Goal: Task Accomplishment & Management: Complete application form

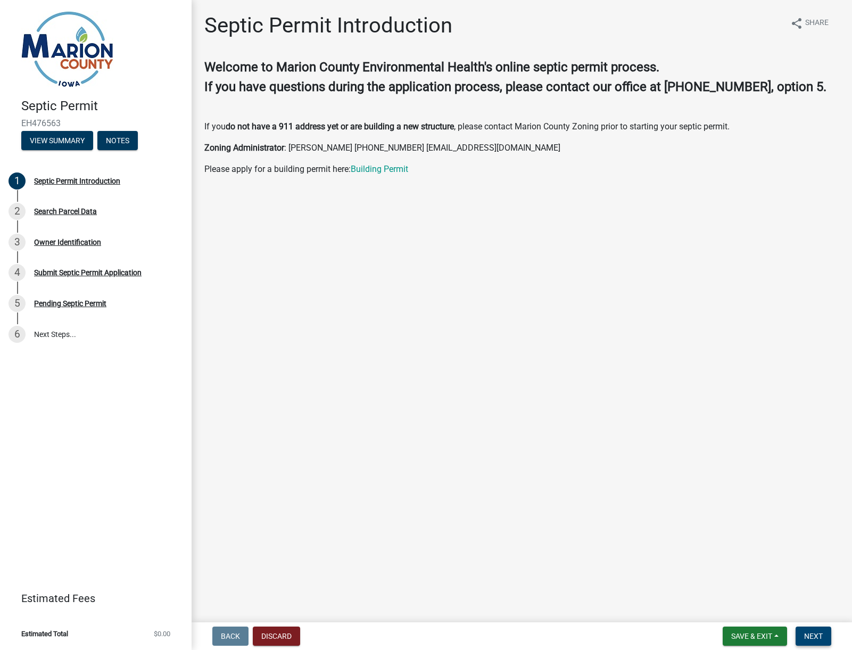
click at [816, 642] on button "Next" at bounding box center [814, 635] width 36 height 19
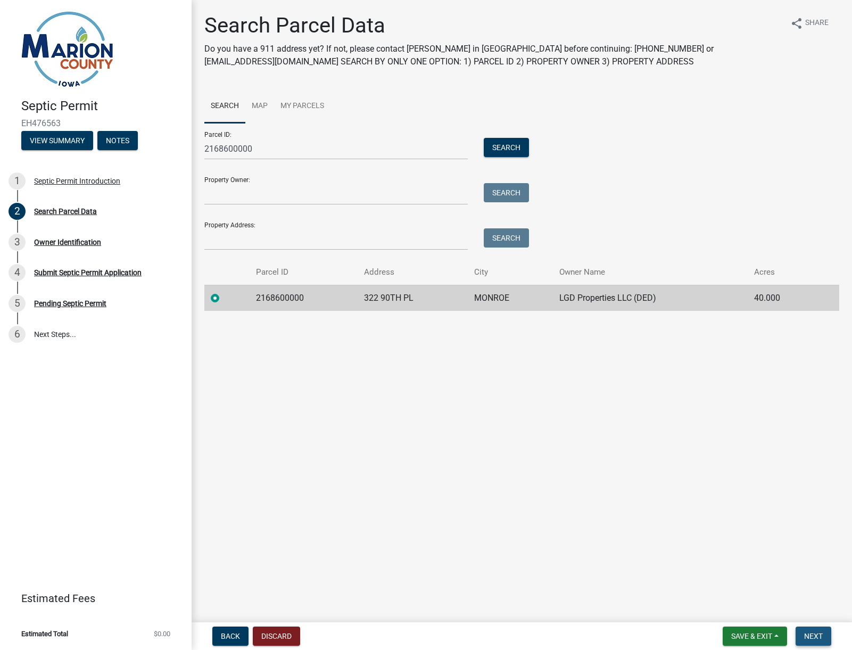
click at [811, 640] on button "Next" at bounding box center [814, 635] width 36 height 19
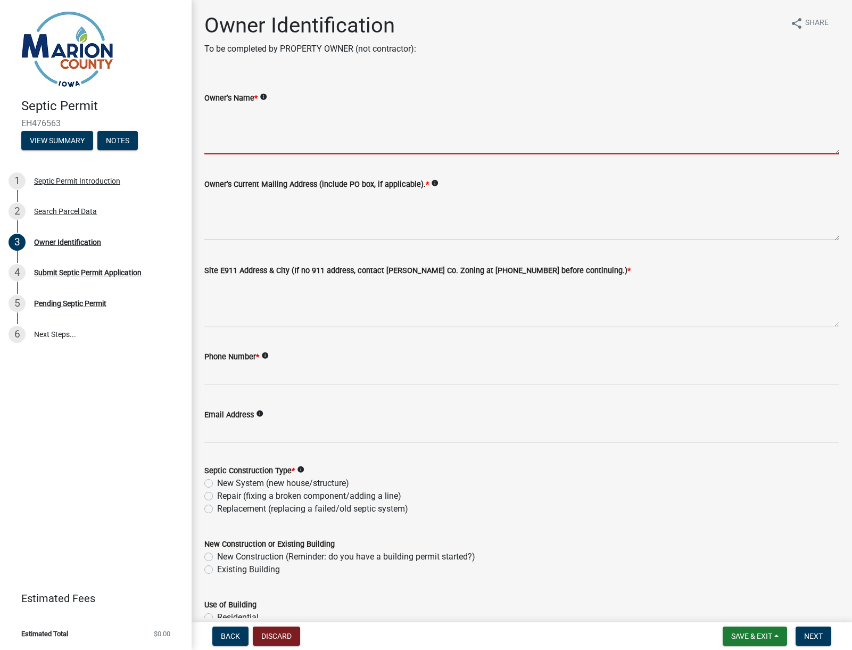
click at [218, 146] on textarea "Owner's Name *" at bounding box center [521, 129] width 635 height 50
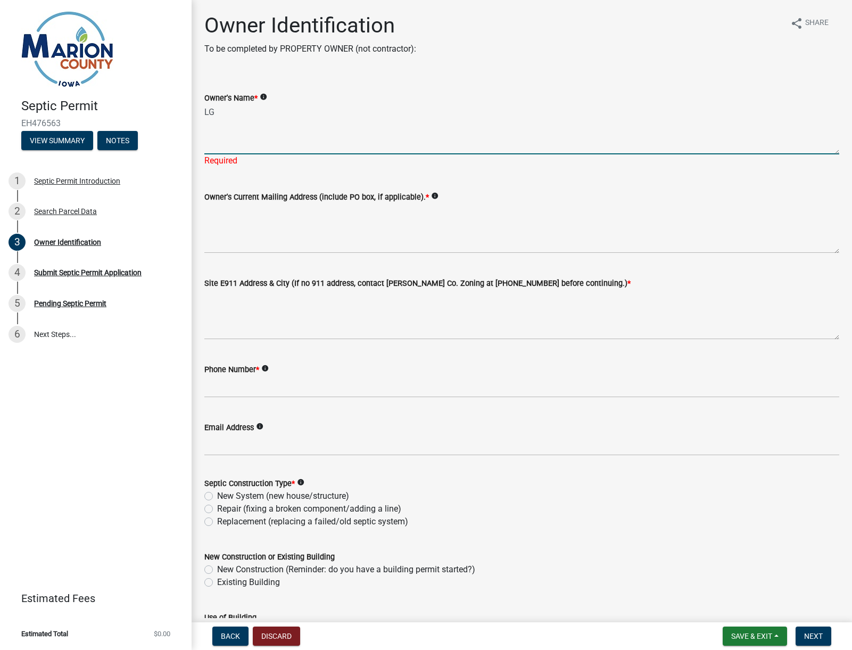
type textarea "L"
click at [238, 113] on textarea "[PERSON_NAME] Sanstoe" at bounding box center [521, 129] width 635 height 50
click at [216, 112] on textarea "[PERSON_NAME]" at bounding box center [521, 129] width 635 height 50
type textarea "[PERSON_NAME]"
click at [222, 224] on textarea "Owner's Current Mailing Address (include PO box, if applicable). *" at bounding box center [521, 228] width 635 height 50
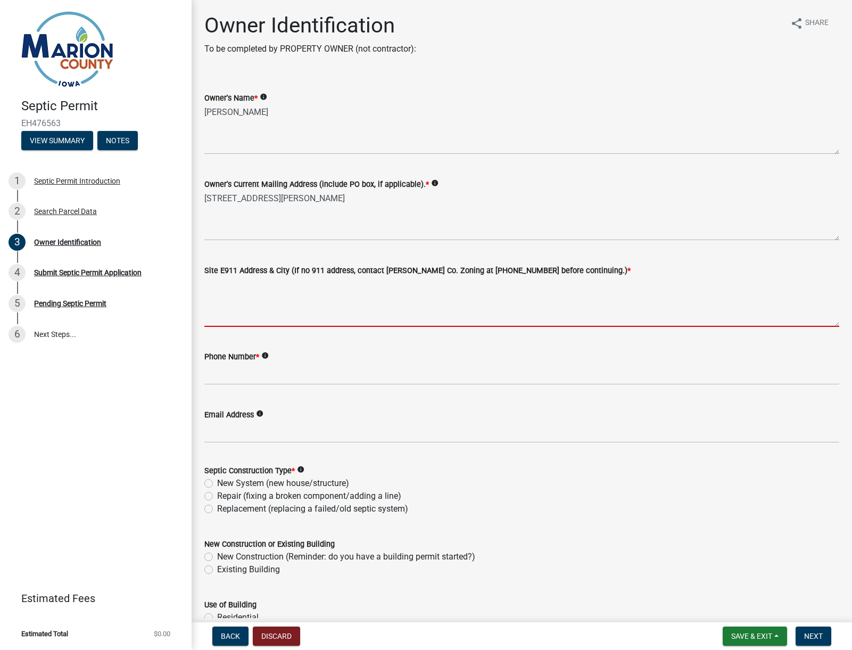
click at [237, 319] on textarea "Site E911 Address & City (If no 911 address, contact [PERSON_NAME] Co. Zoning a…" at bounding box center [521, 302] width 635 height 50
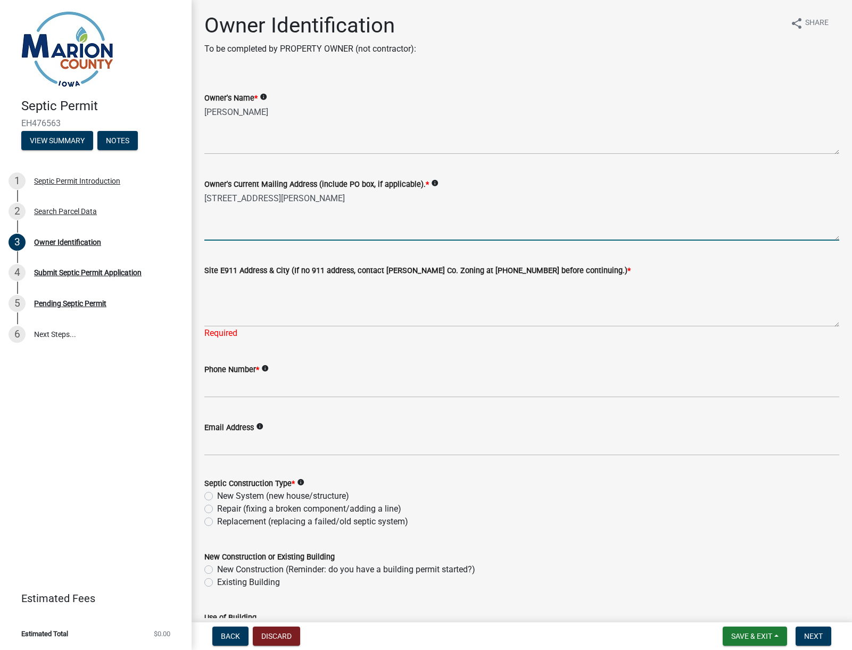
click at [304, 207] on textarea "[STREET_ADDRESS][PERSON_NAME]" at bounding box center [521, 216] width 635 height 50
type textarea "[STREET_ADDRESS][PERSON_NAME][PERSON_NAME]"
click at [224, 318] on textarea "Site E911 Address & City (If no 911 address, contact [PERSON_NAME] Co. Zoning a…" at bounding box center [521, 302] width 635 height 50
drag, startPoint x: 337, startPoint y: 197, endPoint x: 202, endPoint y: 201, distance: 135.2
click at [201, 200] on div "Owner's Current Mailing Address (include PO box, if applicable). * info [STREET…" at bounding box center [521, 202] width 651 height 78
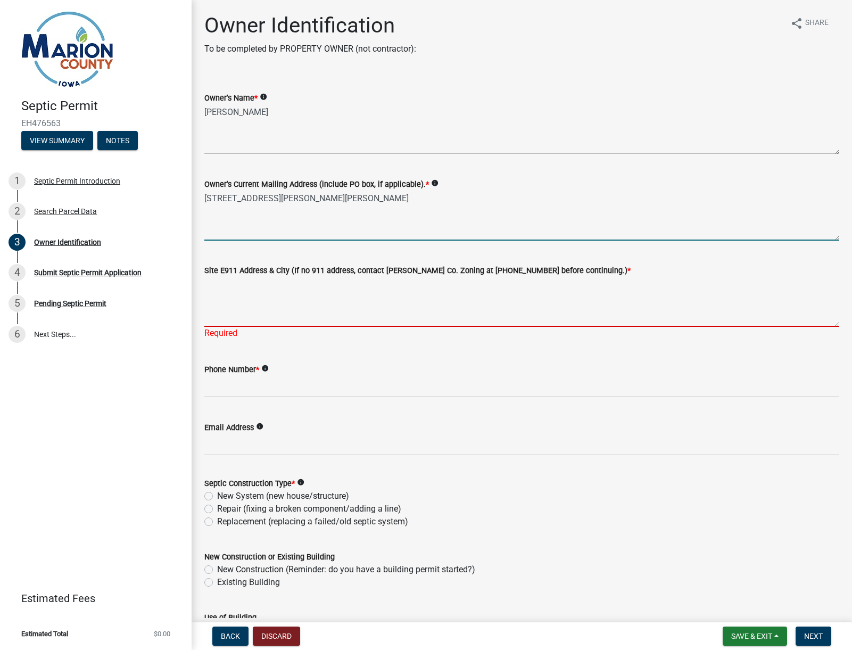
click at [213, 309] on textarea "Site E911 Address & City (If no 911 address, contact [PERSON_NAME] Co. Zoning a…" at bounding box center [521, 302] width 635 height 50
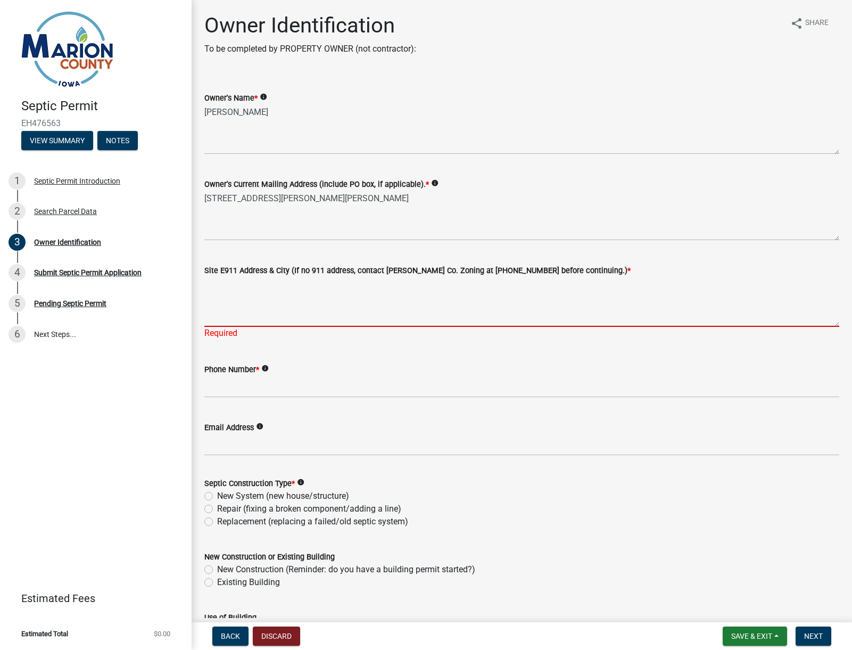
paste textarea "[STREET_ADDRESS][PERSON_NAME][PERSON_NAME]"
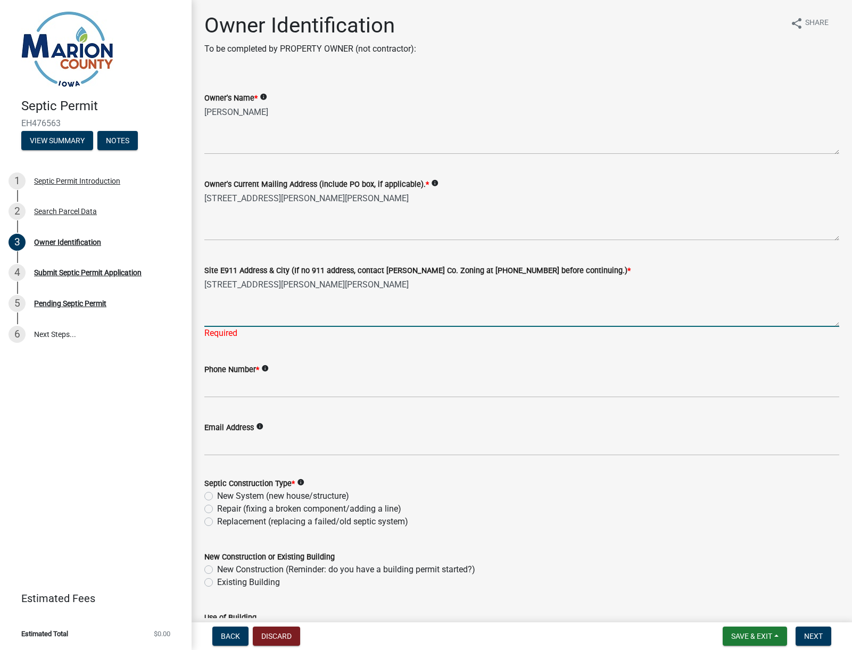
type textarea "[STREET_ADDRESS][PERSON_NAME][PERSON_NAME]"
click at [215, 353] on div "Phone Number * info" at bounding box center [521, 372] width 635 height 49
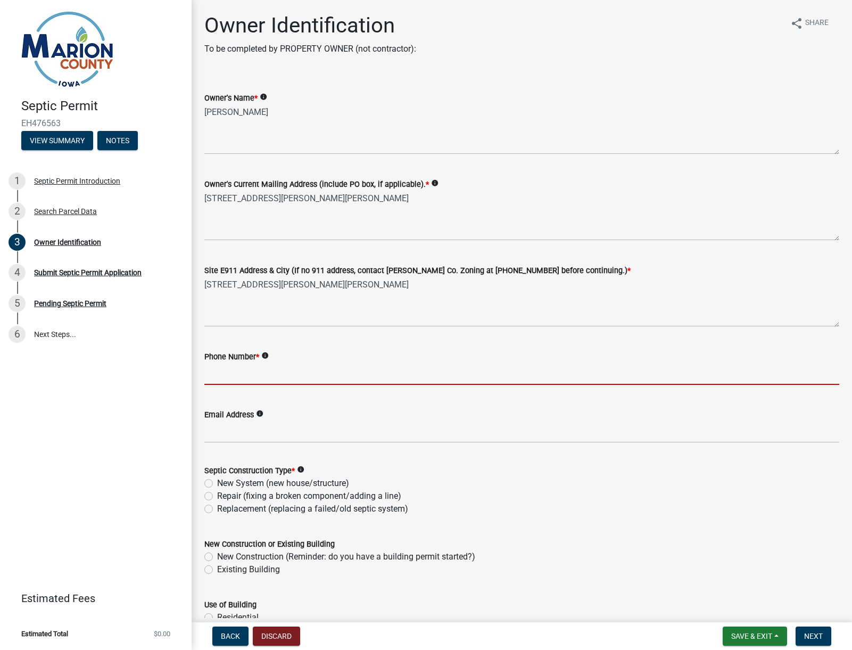
click at [207, 375] on input "Phone Number *" at bounding box center [521, 374] width 635 height 22
type input "5"
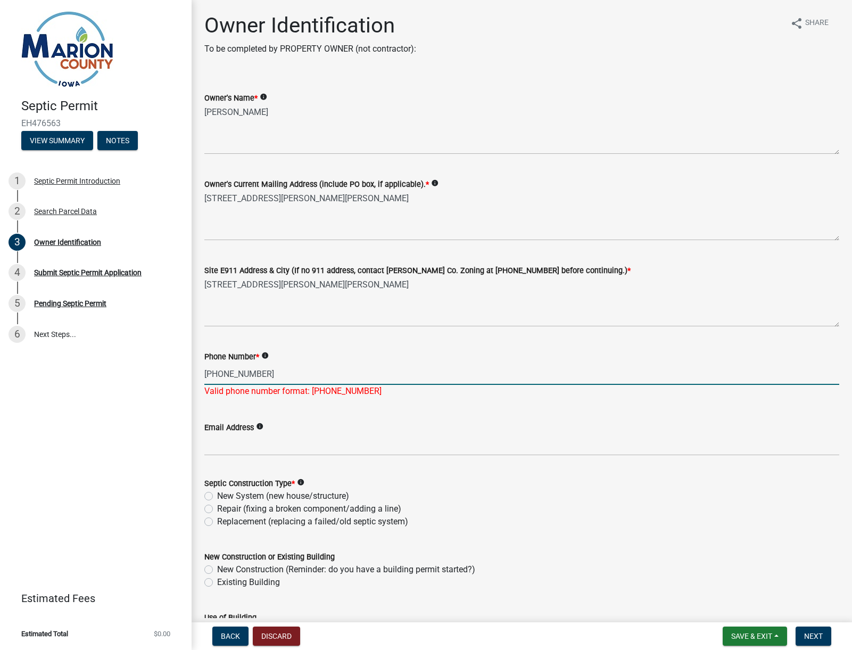
type input "[PHONE_NUMBER]"
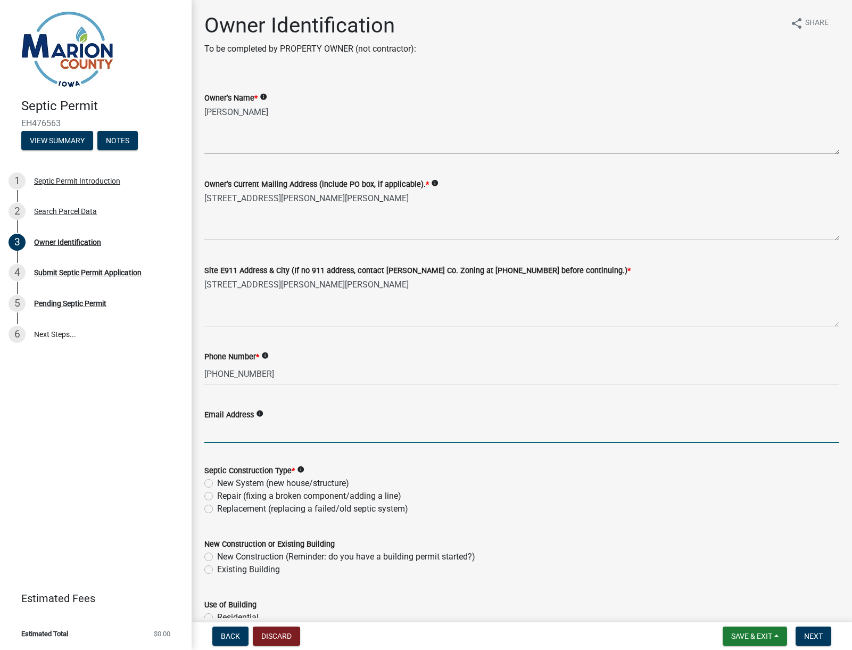
click at [211, 443] on wm-data-entity-input "Email Address info" at bounding box center [521, 422] width 635 height 58
paste input "[PERSON_NAME][EMAIL_ADDRESS][DOMAIN_NAME]"
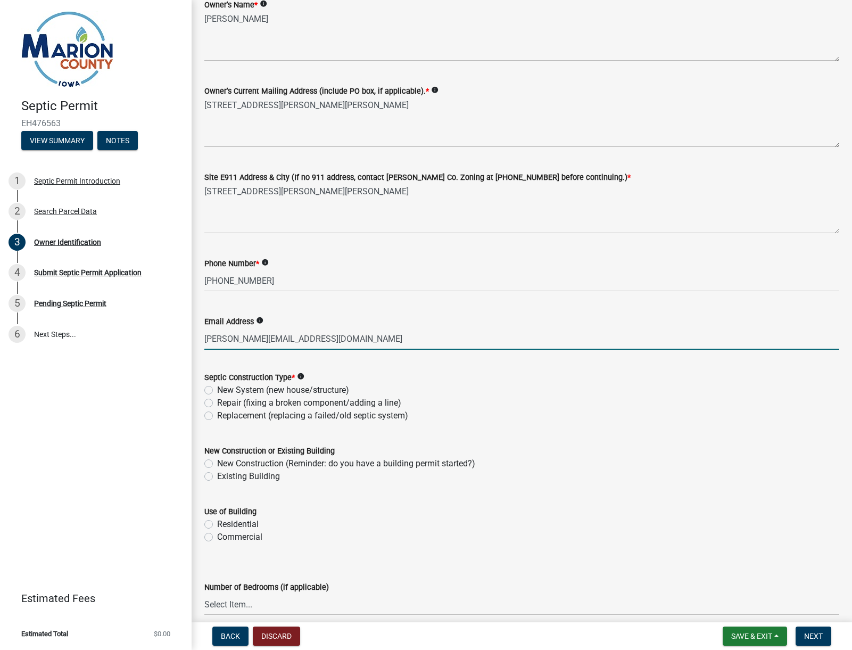
scroll to position [96, 0]
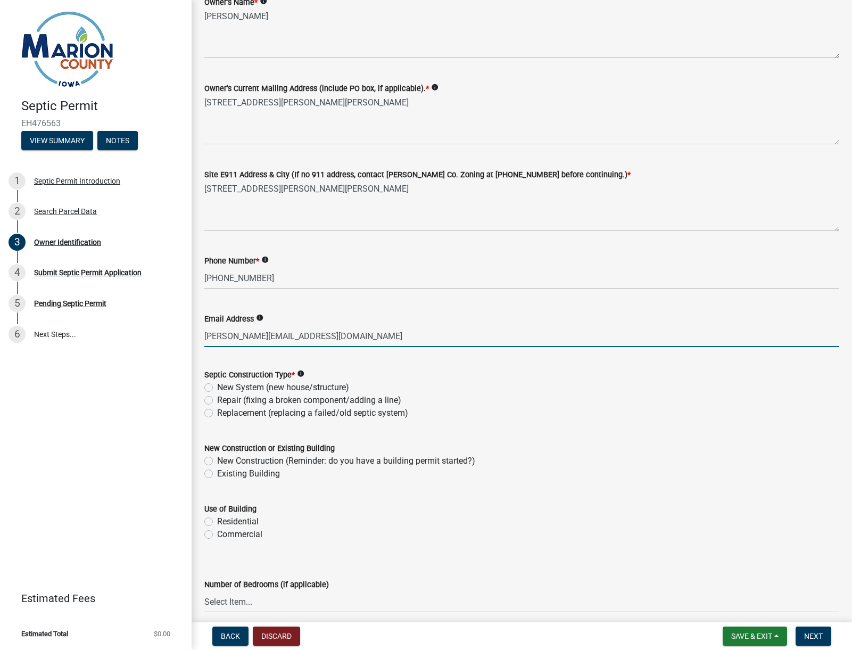
type input "[PERSON_NAME][EMAIL_ADDRESS][DOMAIN_NAME]"
click at [217, 400] on label "Repair (fixing a broken component/adding a line)" at bounding box center [309, 400] width 184 height 13
click at [217, 400] on input "Repair (fixing a broken component/adding a line)" at bounding box center [220, 397] width 7 height 7
radio input "true"
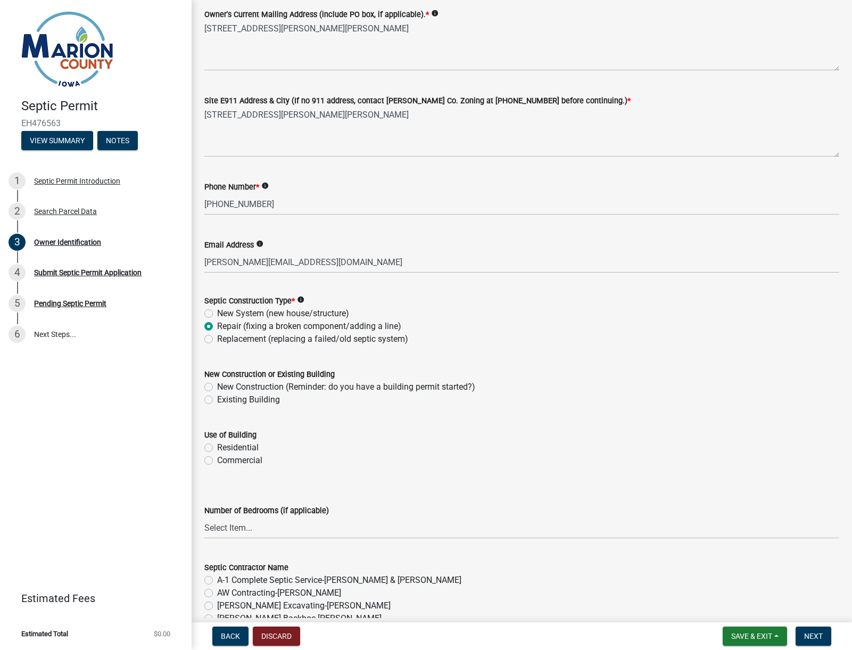
scroll to position [179, 0]
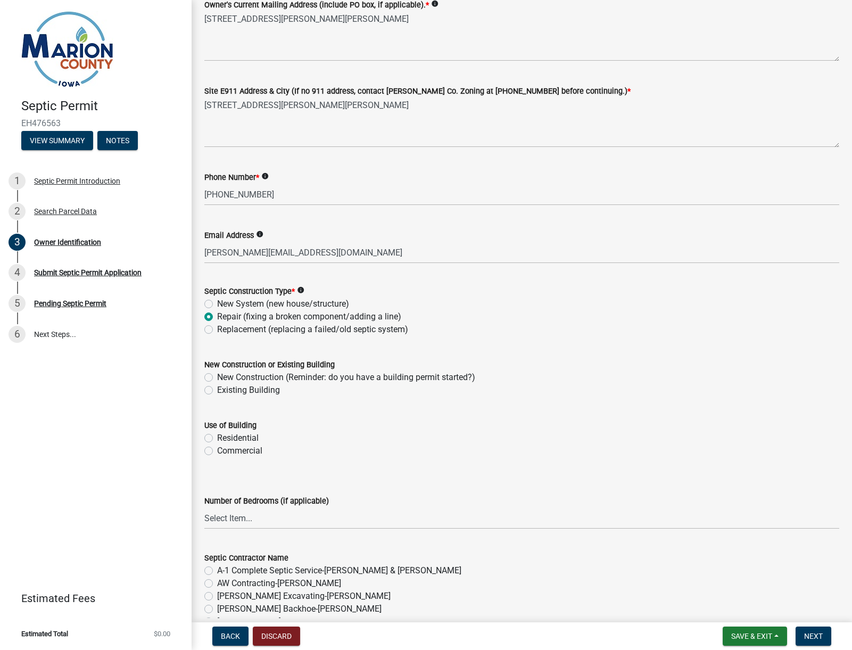
click at [217, 389] on label "Existing Building" at bounding box center [248, 390] width 63 height 13
click at [217, 389] on input "Existing Building" at bounding box center [220, 387] width 7 height 7
radio input "true"
click at [217, 437] on label "Residential" at bounding box center [238, 438] width 42 height 13
click at [217, 437] on input "Residential" at bounding box center [220, 435] width 7 height 7
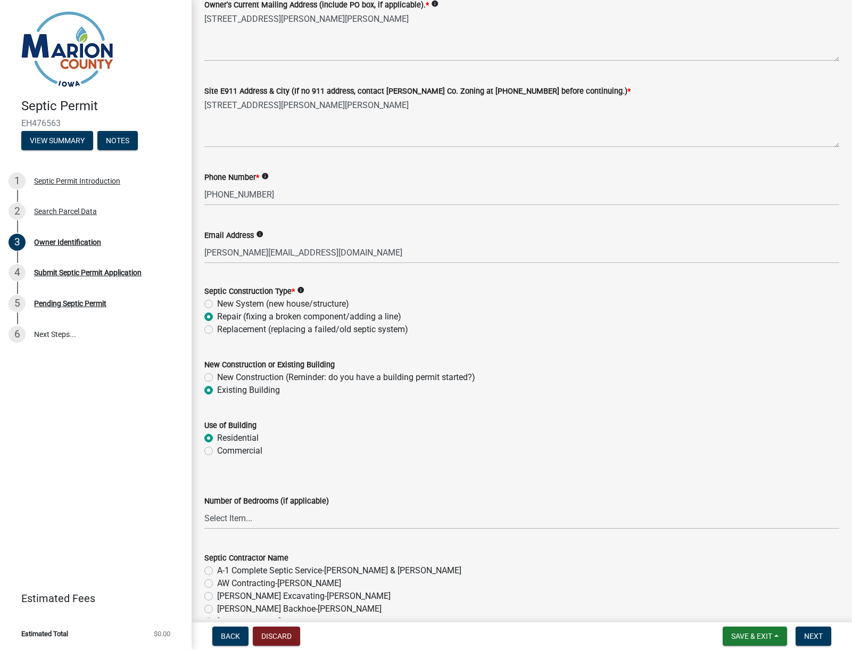
radio input "true"
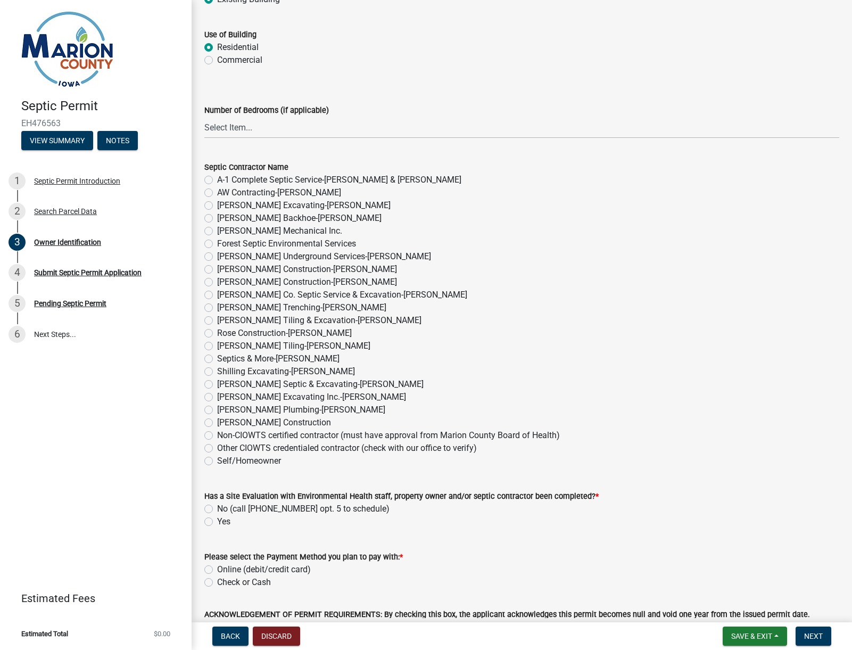
scroll to position [573, 0]
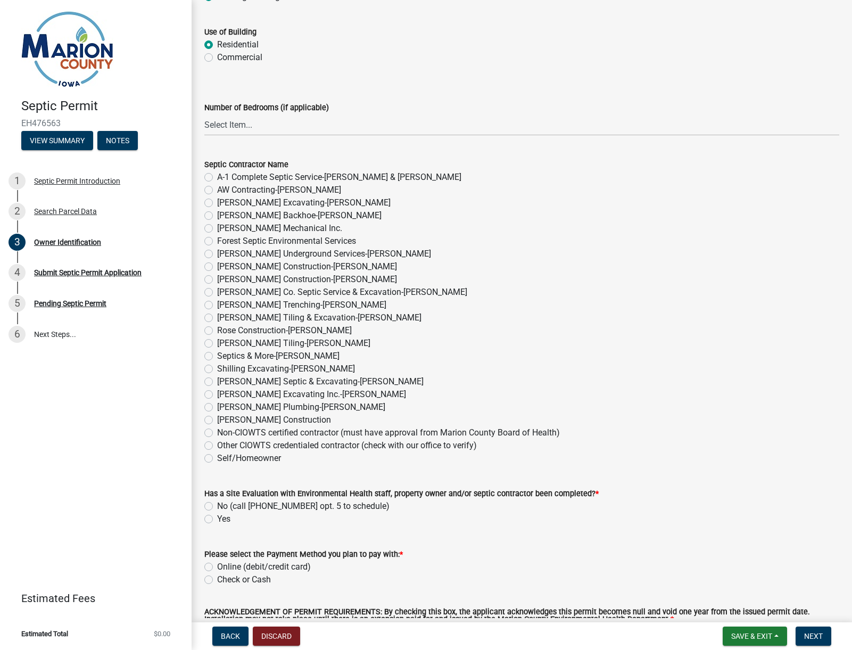
drag, startPoint x: 206, startPoint y: 443, endPoint x: 242, endPoint y: 459, distance: 39.6
click at [217, 443] on label "Other CIOWTS credentialed contractor (check with our office to verify)" at bounding box center [347, 445] width 260 height 13
click at [217, 443] on input "Other CIOWTS credentialed contractor (check with our office to verify)" at bounding box center [220, 442] width 7 height 7
radio input "true"
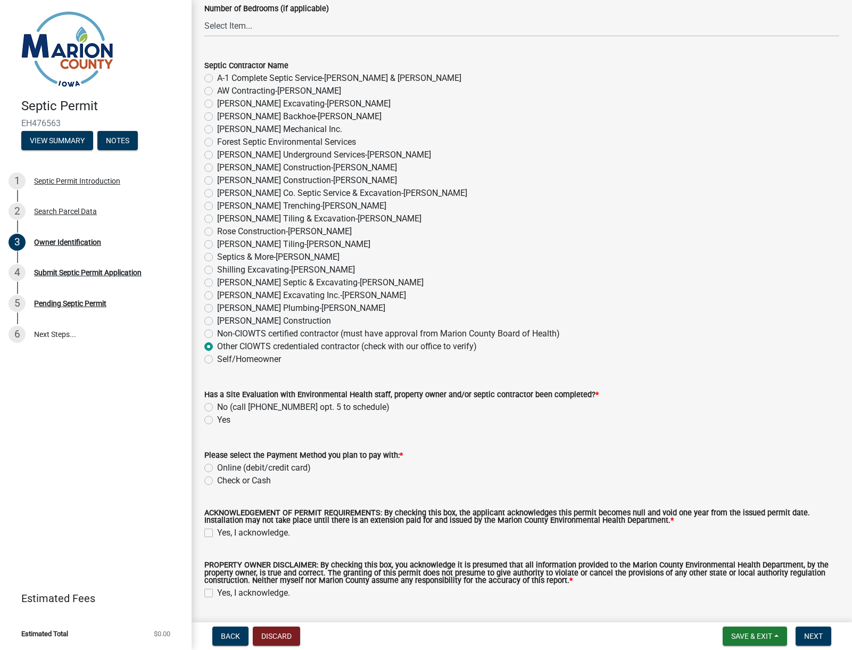
scroll to position [676, 0]
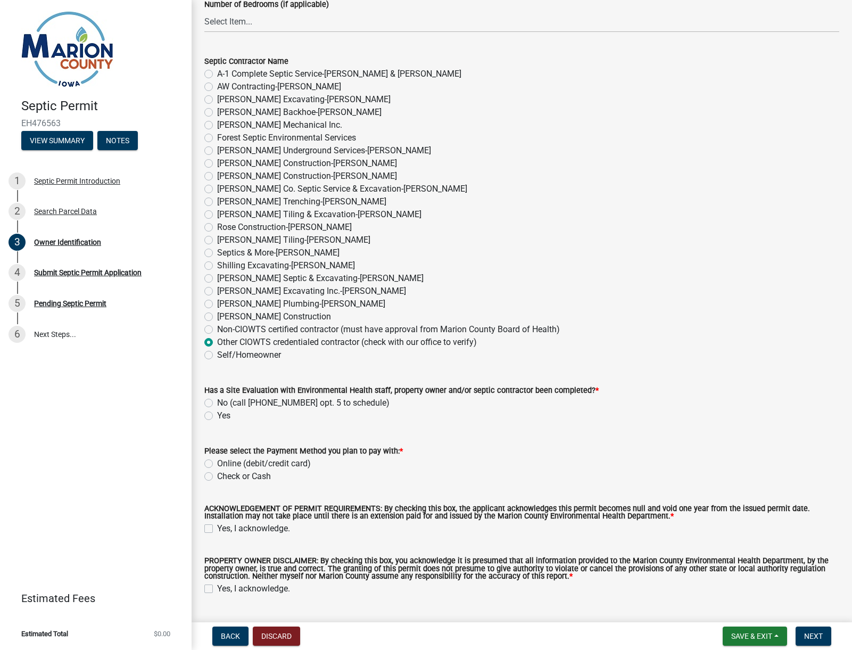
drag, startPoint x: 208, startPoint y: 412, endPoint x: 292, endPoint y: 434, distance: 86.7
click at [217, 412] on label "Yes" at bounding box center [223, 415] width 13 height 13
click at [217, 412] on input "Yes" at bounding box center [220, 412] width 7 height 7
radio input "true"
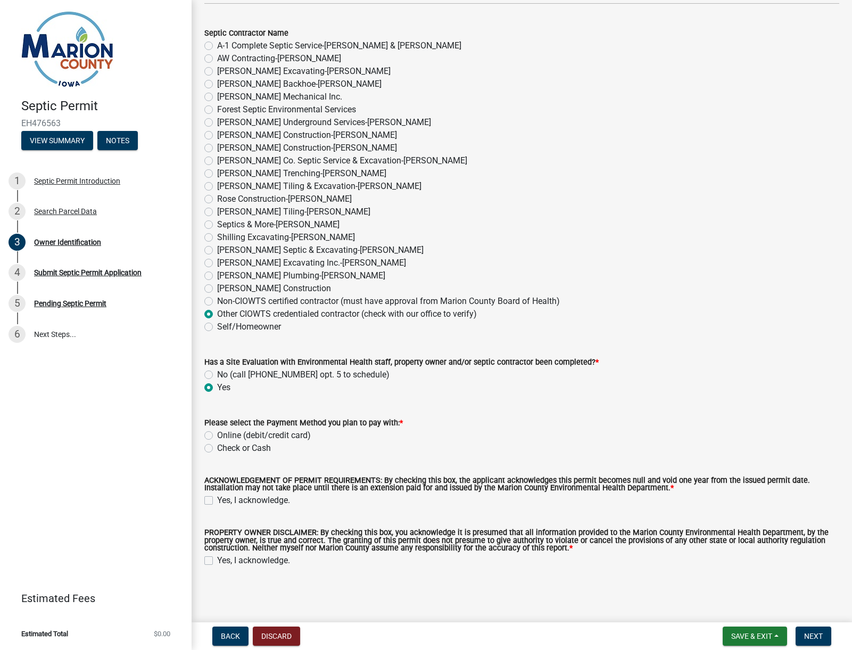
click at [217, 435] on label "Online (debit/credit card)" at bounding box center [264, 435] width 94 height 13
click at [217, 435] on input "Online (debit/credit card)" at bounding box center [220, 432] width 7 height 7
radio input "true"
click at [217, 500] on label "Yes, I acknowledge." at bounding box center [253, 500] width 73 height 13
click at [217, 500] on input "Yes, I acknowledge." at bounding box center [220, 497] width 7 height 7
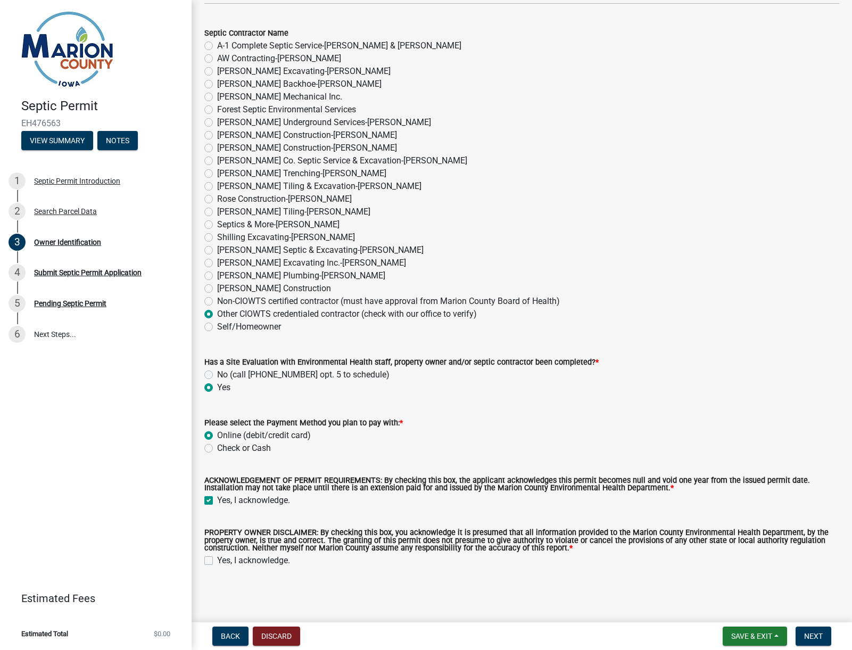
checkbox input "true"
drag, startPoint x: 210, startPoint y: 560, endPoint x: 307, endPoint y: 582, distance: 99.3
click at [217, 560] on label "Yes, I acknowledge." at bounding box center [253, 560] width 73 height 13
click at [217, 560] on input "Yes, I acknowledge." at bounding box center [220, 557] width 7 height 7
checkbox input "true"
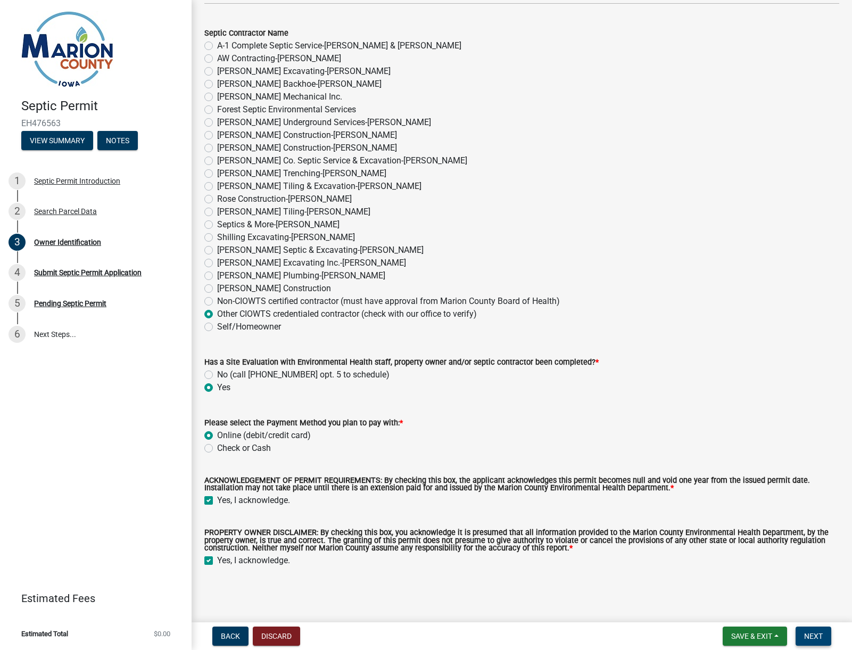
click at [819, 632] on span "Next" at bounding box center [813, 636] width 19 height 9
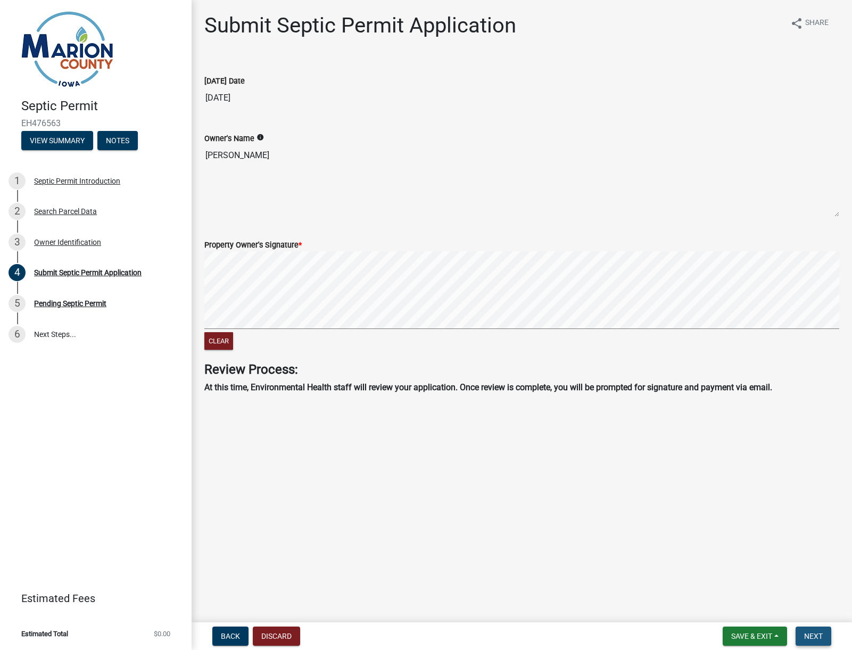
click at [812, 639] on span "Next" at bounding box center [813, 636] width 19 height 9
